Goal: Task Accomplishment & Management: Manage account settings

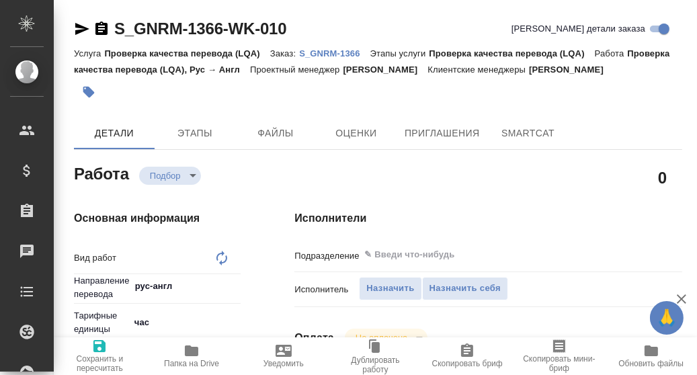
type textarea "x"
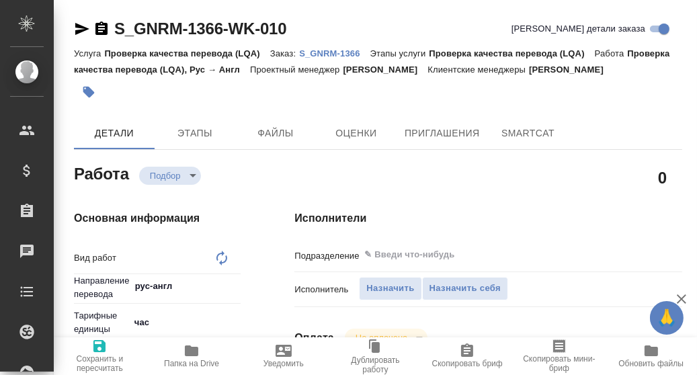
type textarea "x"
type textarea "Проверка качества перевода (LQA)"
type textarea "x"
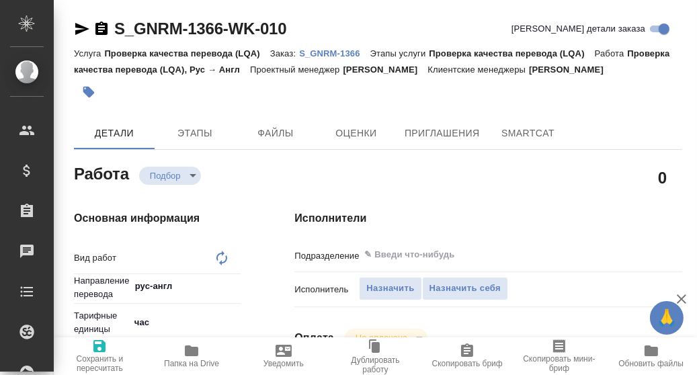
type textarea "x"
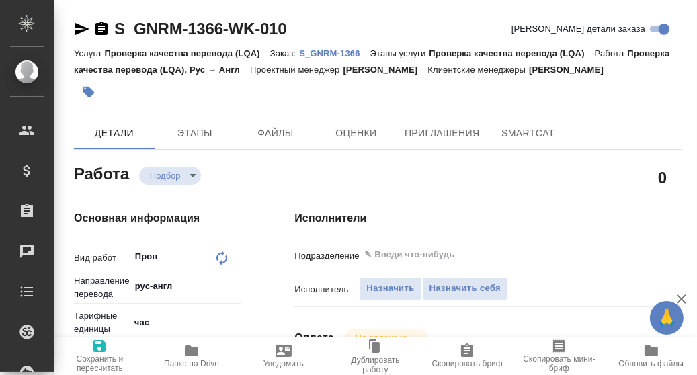
type textarea "x"
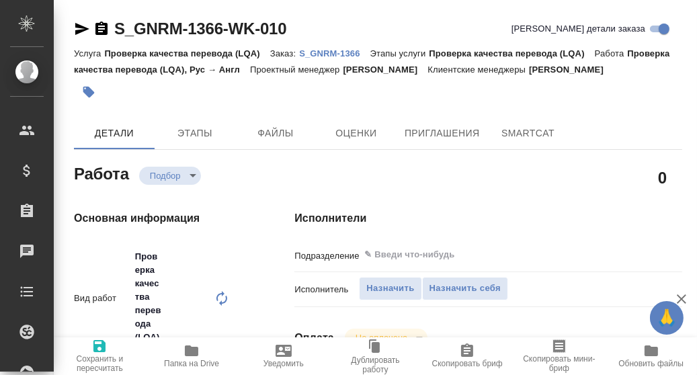
type textarea "x"
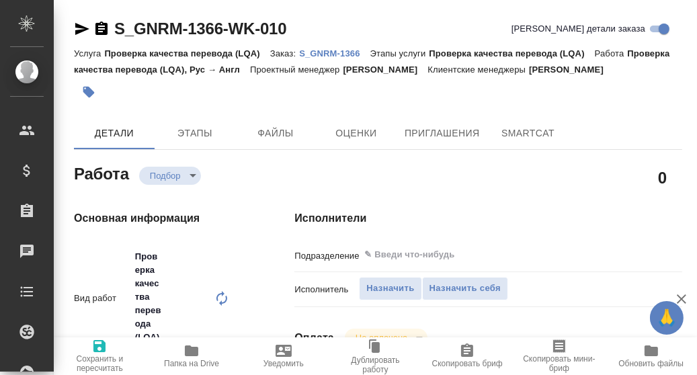
type textarea "x"
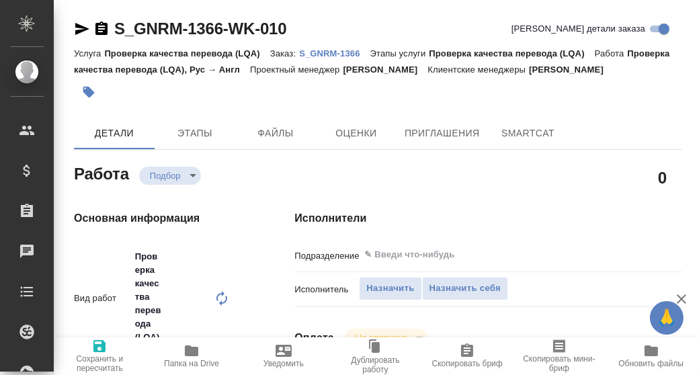
type textarea "x"
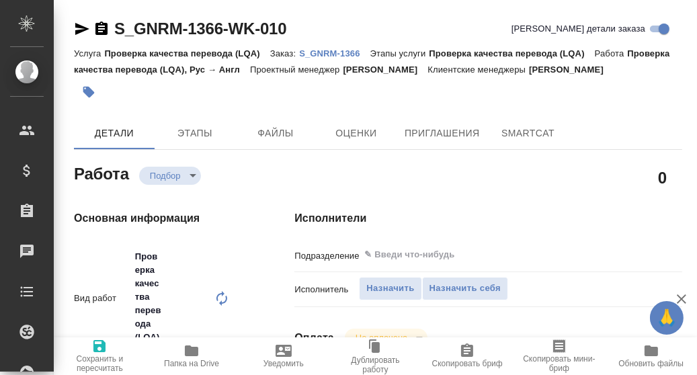
type textarea "x"
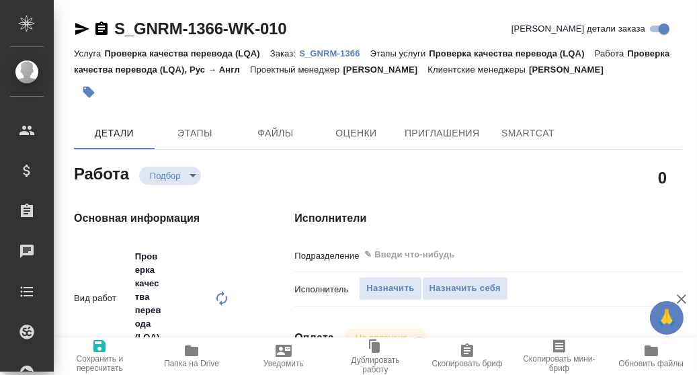
type textarea "x"
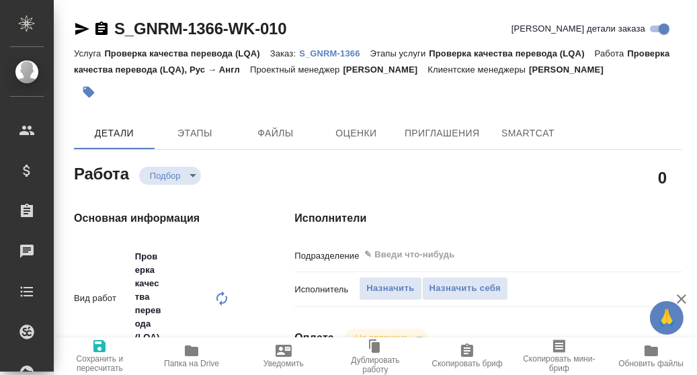
click at [325, 52] on p "S_GNRM-1366" at bounding box center [334, 53] width 71 height 10
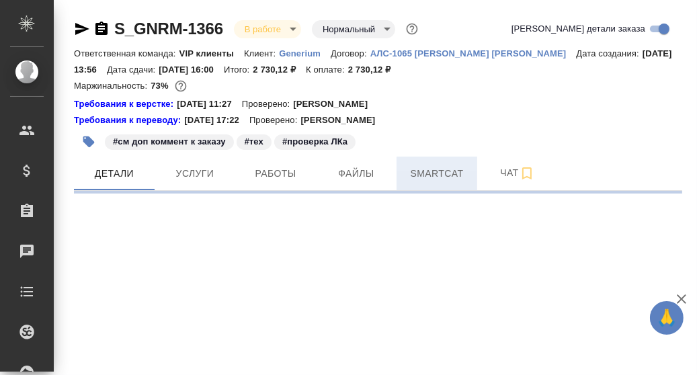
select select "RU"
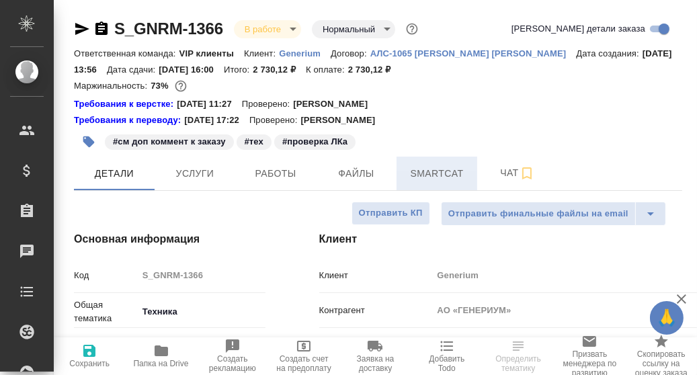
type textarea "x"
type input "[PERSON_NAME]"
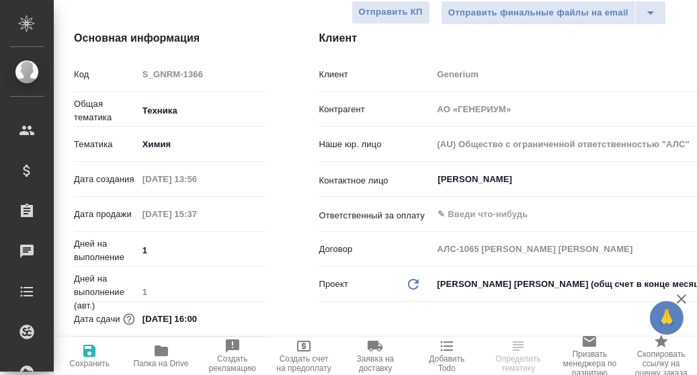
scroll to position [67, 0]
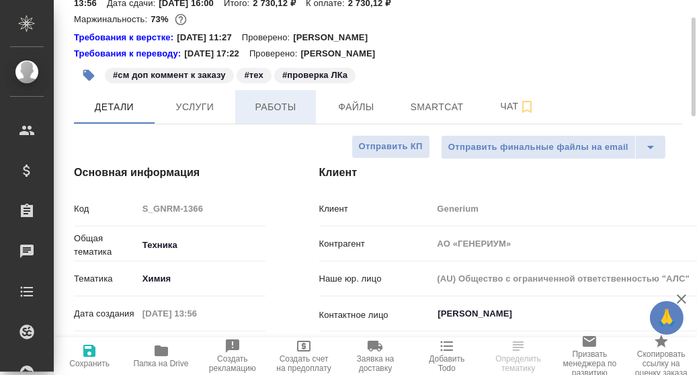
click at [287, 102] on span "Работы" at bounding box center [275, 107] width 65 height 17
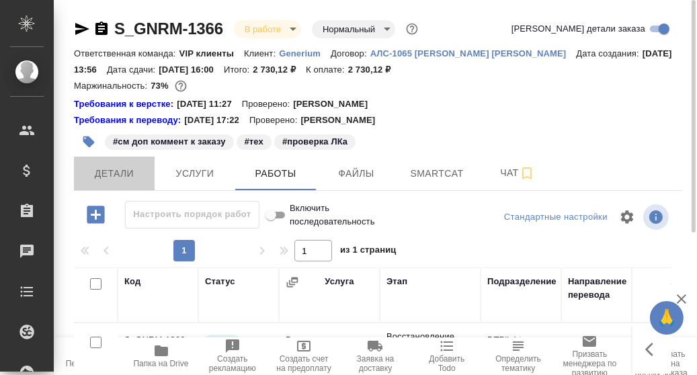
drag, startPoint x: 116, startPoint y: 174, endPoint x: 344, endPoint y: 244, distance: 239.1
click at [116, 176] on span "Детали" at bounding box center [114, 173] width 65 height 17
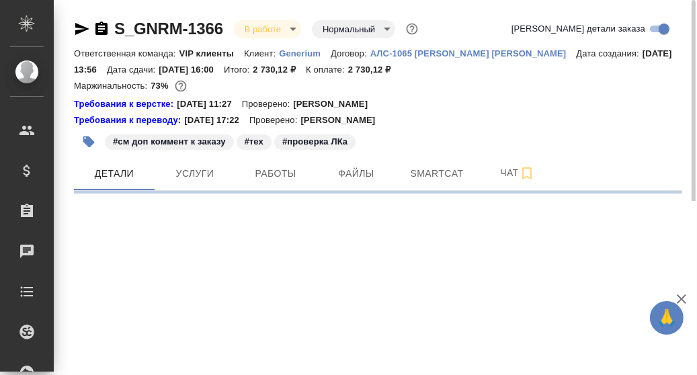
select select "RU"
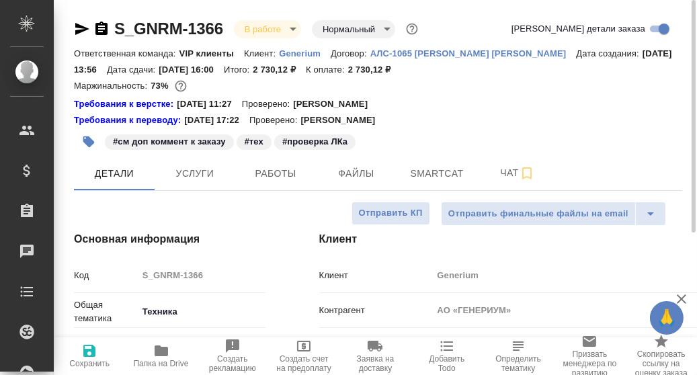
type textarea "x"
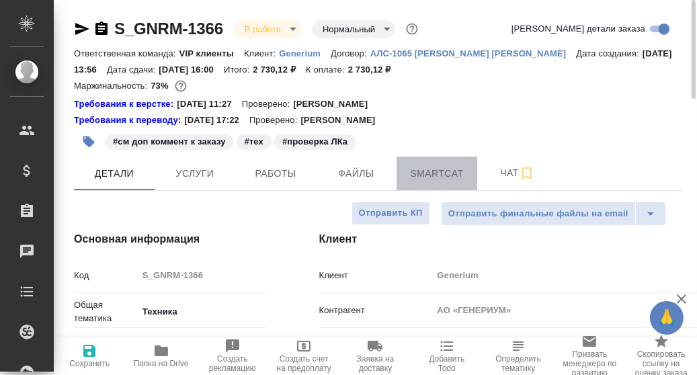
click at [438, 176] on span "Smartcat" at bounding box center [437, 173] width 65 height 17
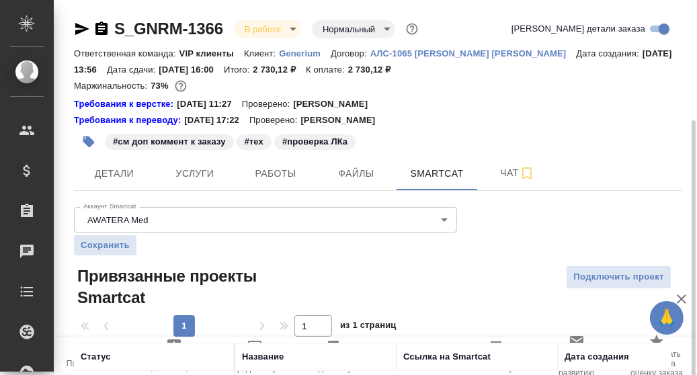
scroll to position [87, 0]
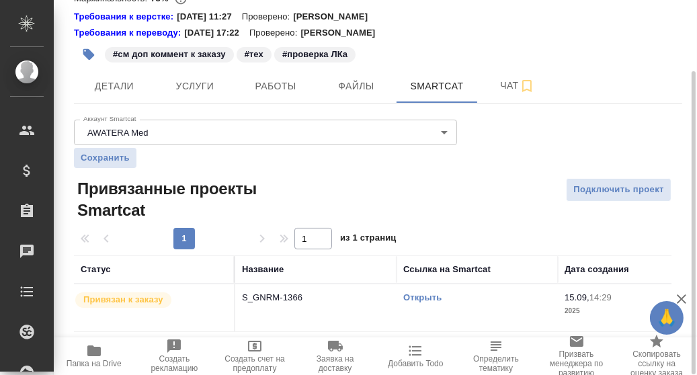
click at [414, 298] on link "Открыть" at bounding box center [422, 298] width 38 height 10
click at [284, 91] on span "Работы" at bounding box center [275, 86] width 65 height 17
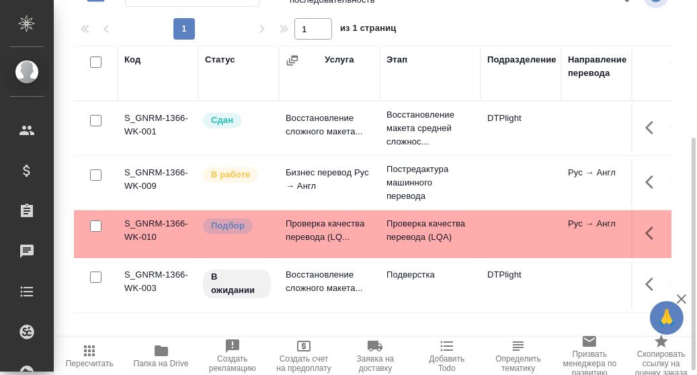
scroll to position [229, 0]
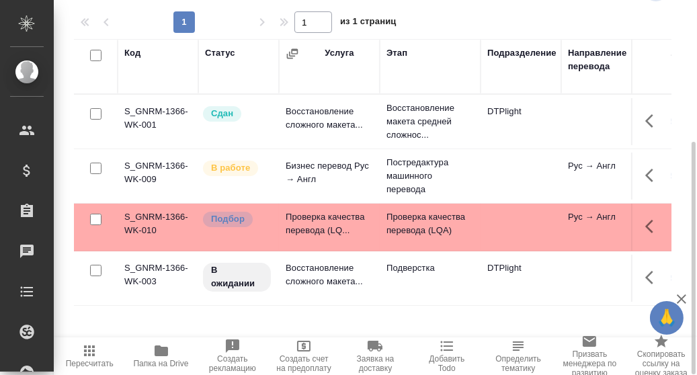
click at [650, 216] on button "button" at bounding box center [653, 226] width 32 height 32
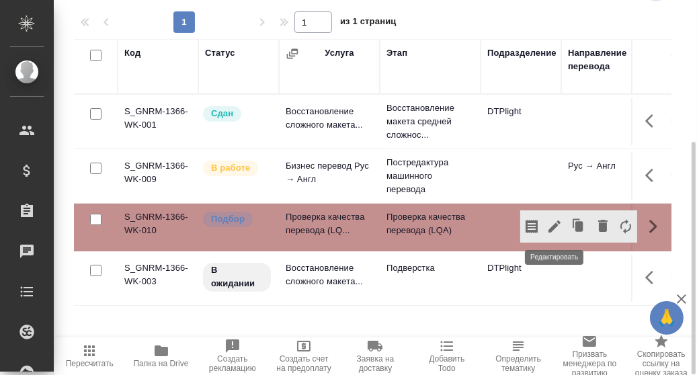
click at [555, 225] on icon "button" at bounding box center [555, 227] width 12 height 12
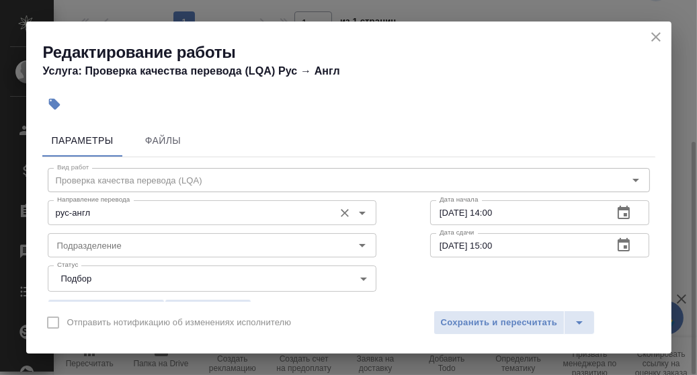
scroll to position [67, 0]
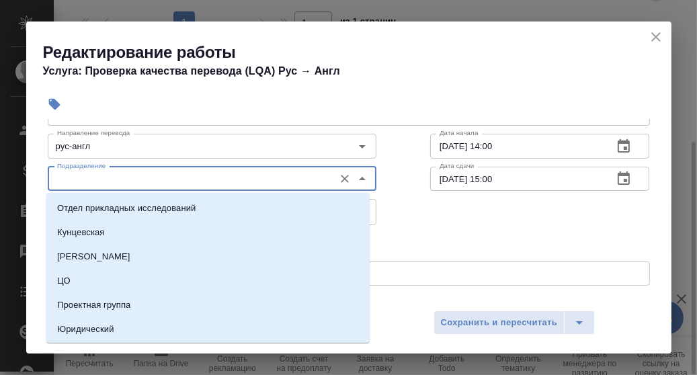
click at [180, 173] on input "Подразделение" at bounding box center [190, 179] width 276 height 16
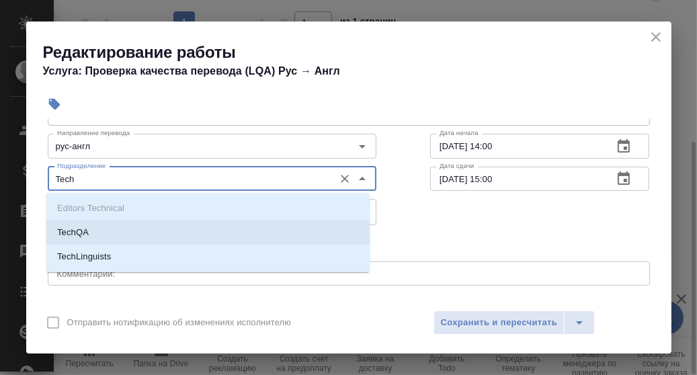
click at [114, 232] on li "TechQA" at bounding box center [207, 233] width 323 height 24
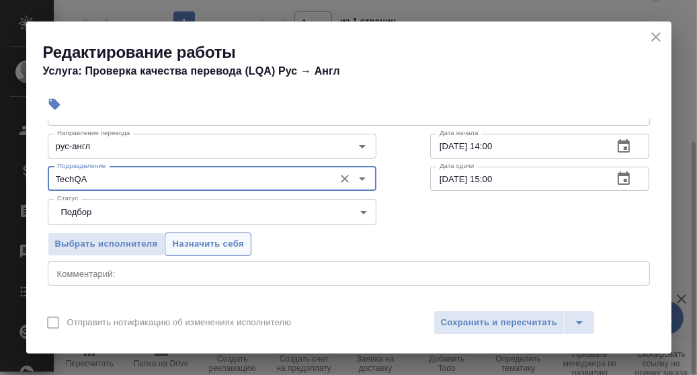
type input "TechQA"
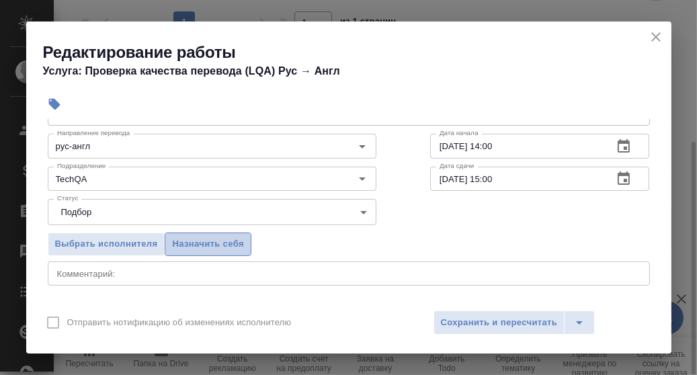
click at [221, 241] on span "Назначить себя" at bounding box center [207, 244] width 71 height 15
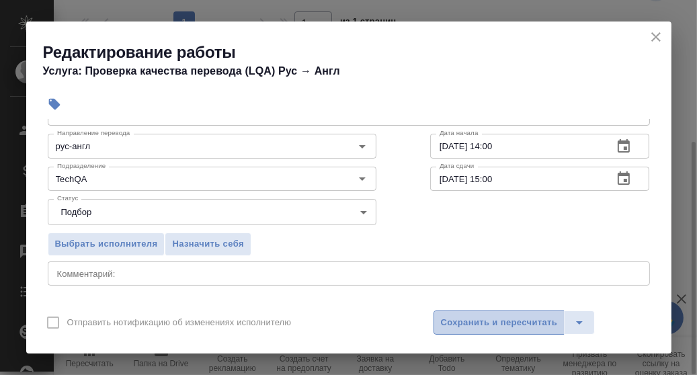
click at [532, 324] on span "Сохранить и пересчитать" at bounding box center [499, 322] width 117 height 15
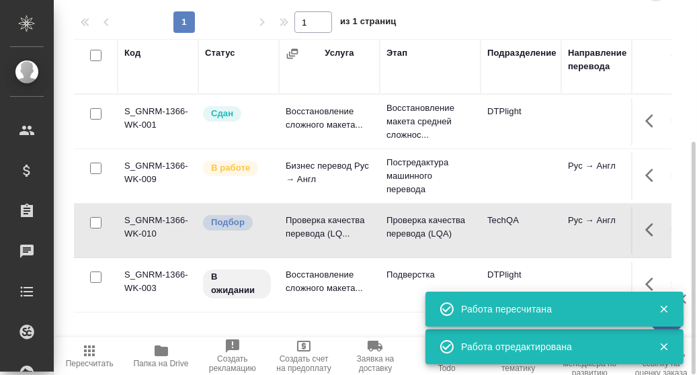
click at [648, 229] on icon "button" at bounding box center [650, 229] width 8 height 13
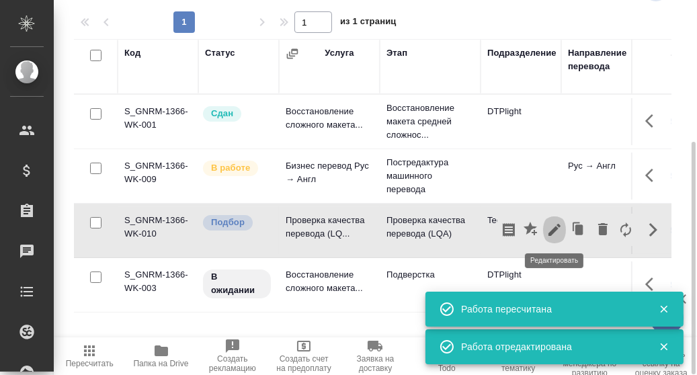
click at [557, 229] on icon "button" at bounding box center [555, 230] width 16 height 16
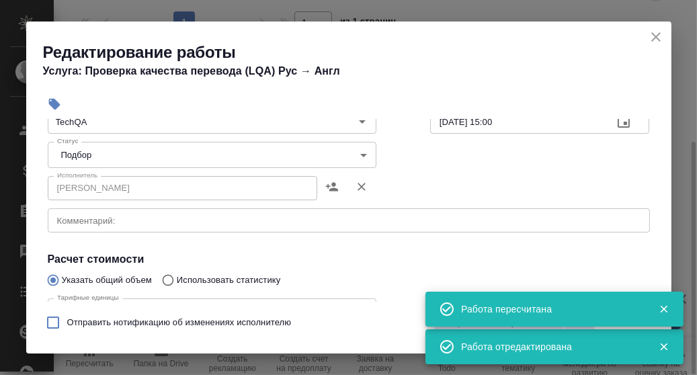
scroll to position [134, 0]
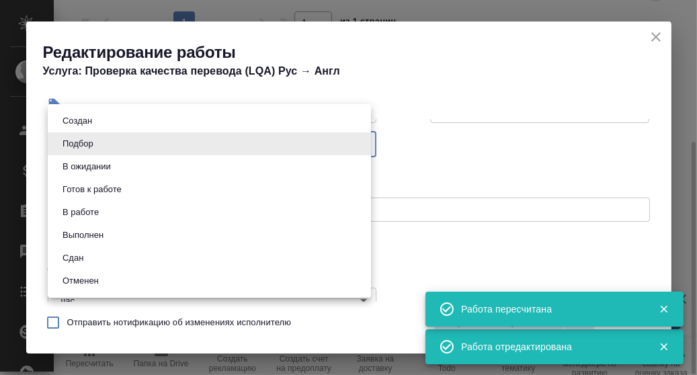
click at [358, 140] on body "🙏 .cls-1 fill:#fff; AWATERA [PERSON_NAME] d.rumyantseva Клиенты Спецификации За…" at bounding box center [348, 187] width 697 height 375
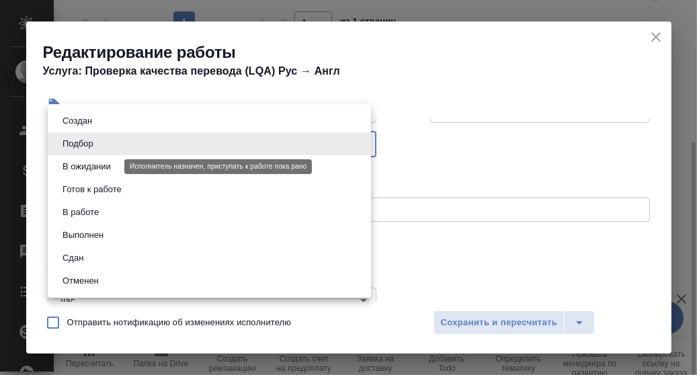
click at [95, 167] on button "В ожидании" at bounding box center [87, 166] width 56 height 15
type input "pending"
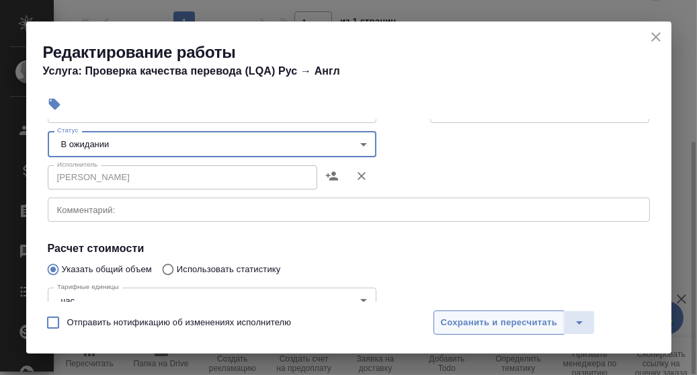
click at [531, 327] on span "Сохранить и пересчитать" at bounding box center [499, 322] width 117 height 15
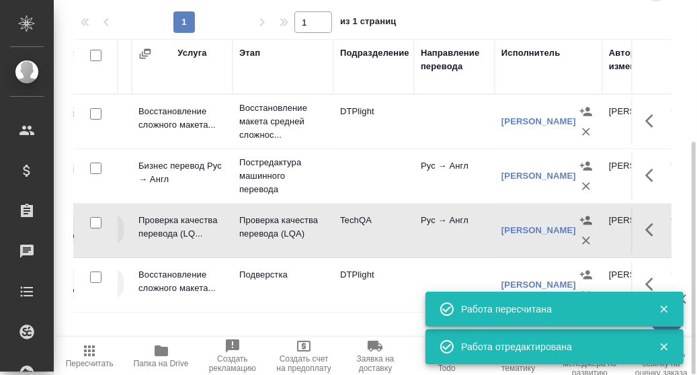
scroll to position [0, 153]
